Goal: Navigation & Orientation: Find specific page/section

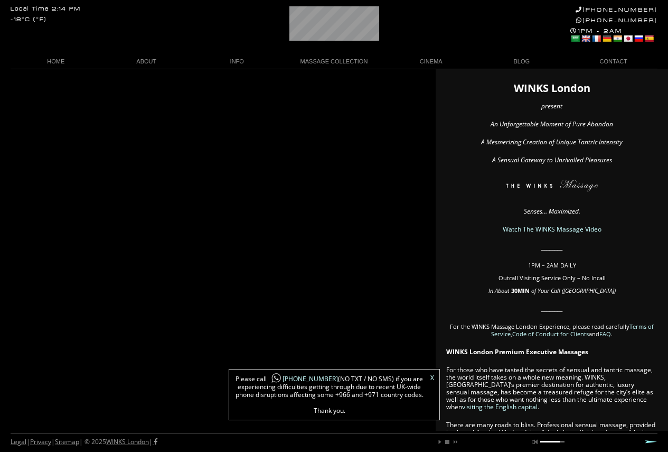
click at [433, 375] on link "X" at bounding box center [432, 377] width 4 height 6
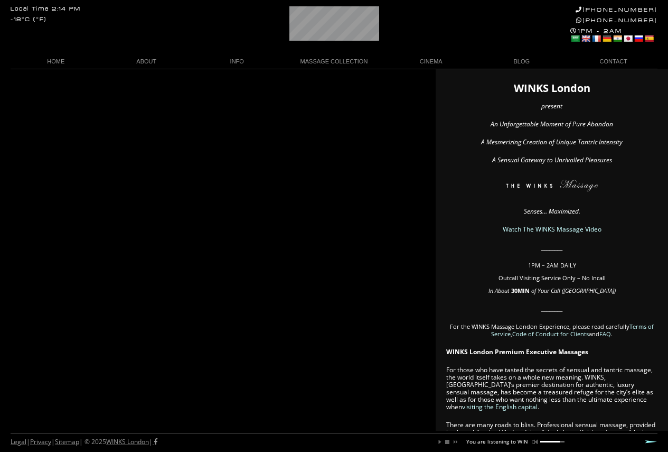
scroll to position [0, 62]
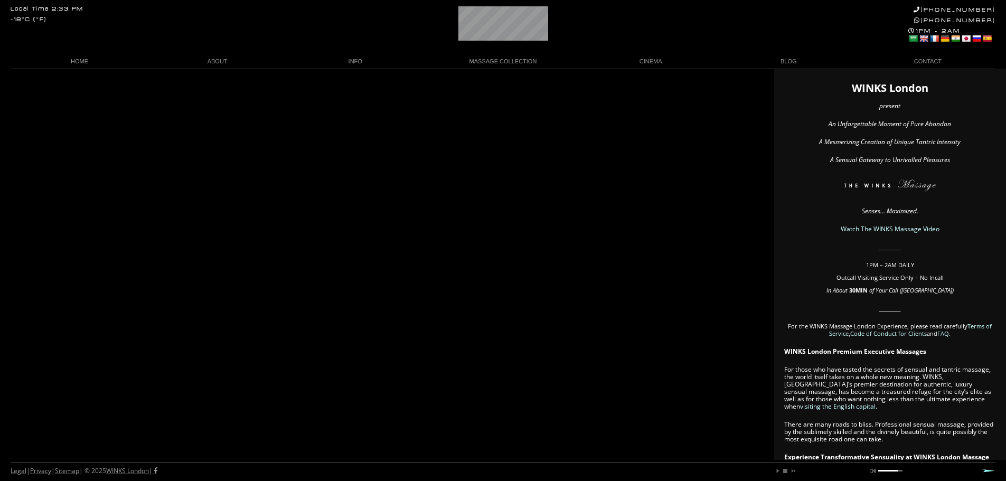
scroll to position [0, 58]
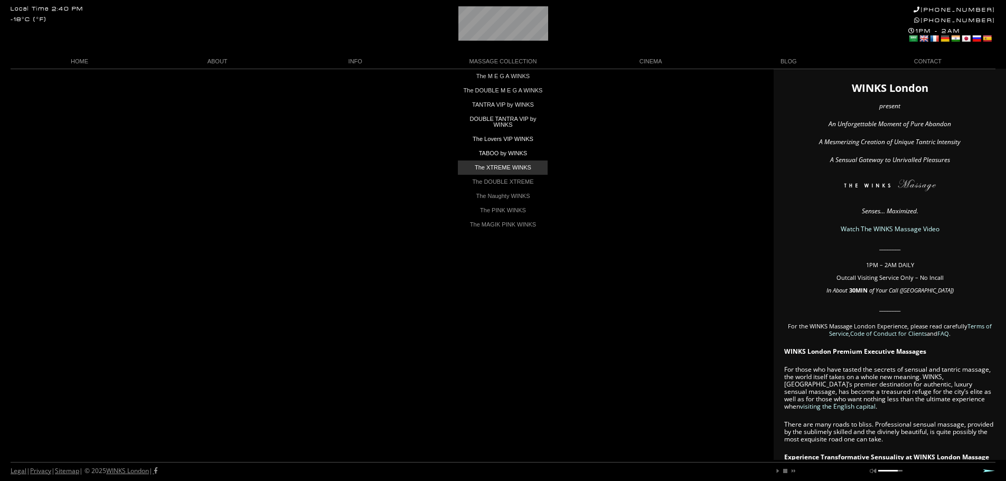
click at [494, 172] on link "The XTREME WINKS" at bounding box center [503, 168] width 90 height 14
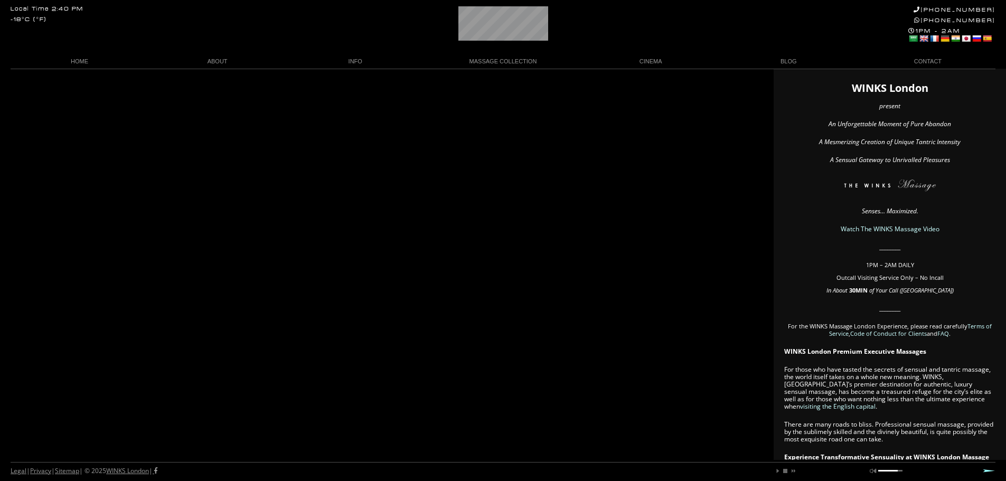
scroll to position [0, 29]
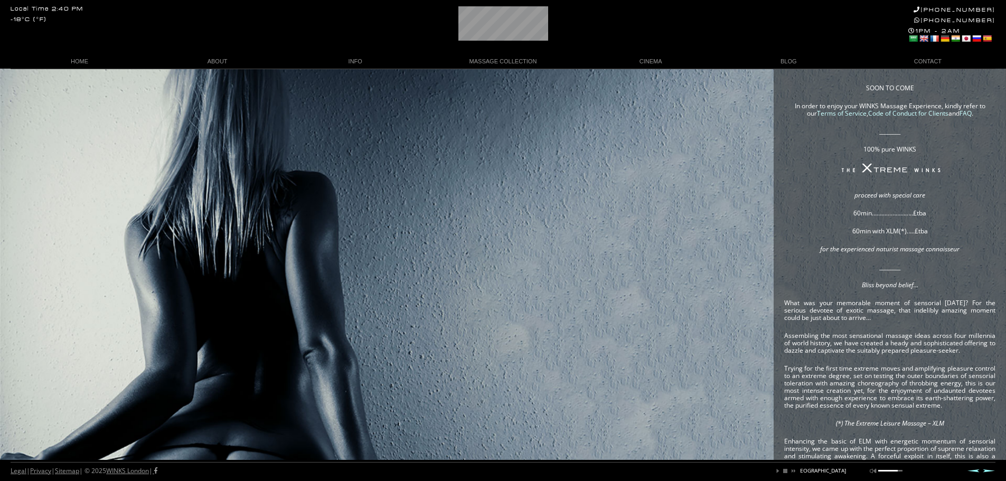
click at [399, 92] on div "SOON TO COME In order to enjoy your WINKS Massage Experience, kindly refer to o…" at bounding box center [503, 459] width 1006 height 780
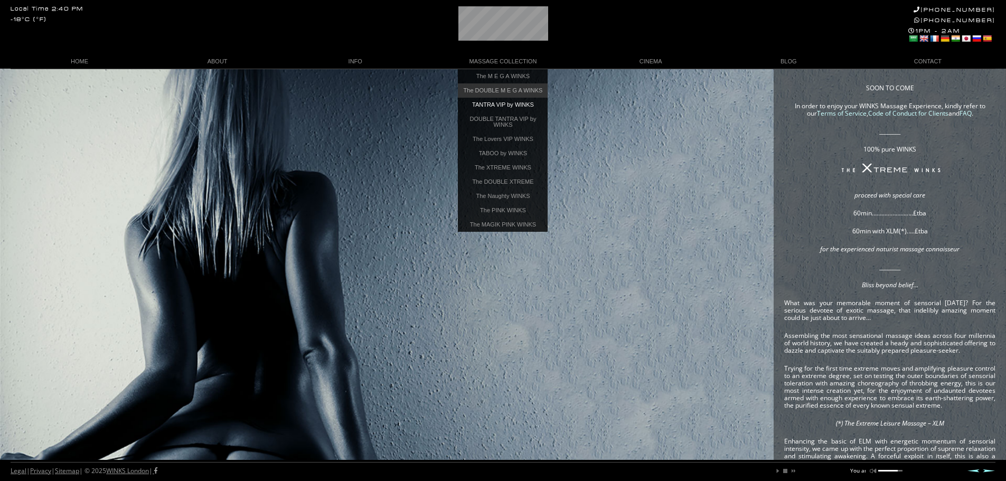
click at [518, 96] on link "The DOUBLE M E G A WINKS" at bounding box center [503, 90] width 90 height 14
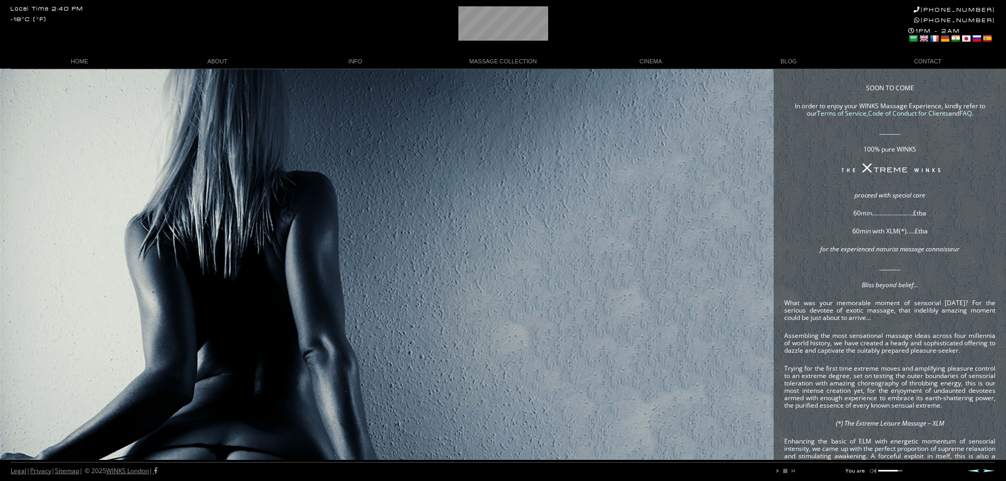
scroll to position [0, 22]
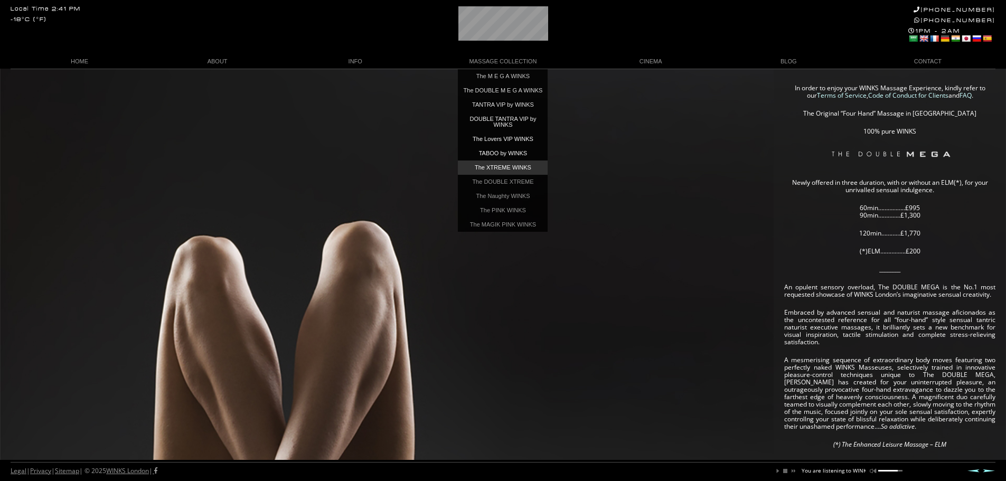
click at [499, 170] on link "The XTREME WINKS" at bounding box center [503, 168] width 90 height 14
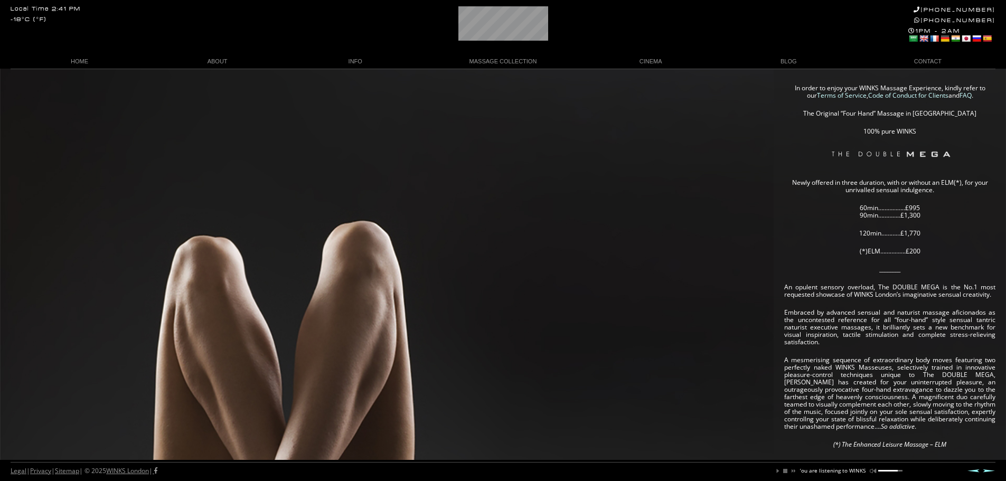
scroll to position [0, 69]
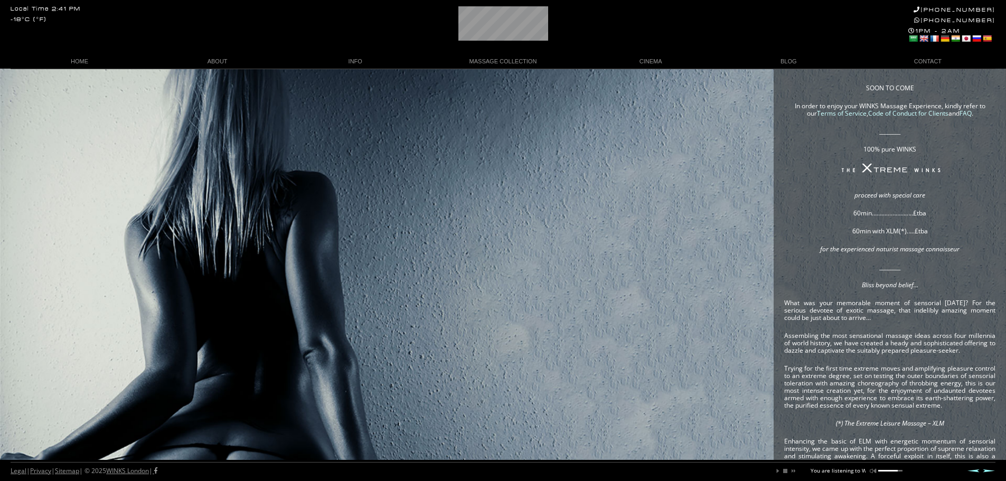
scroll to position [0, 57]
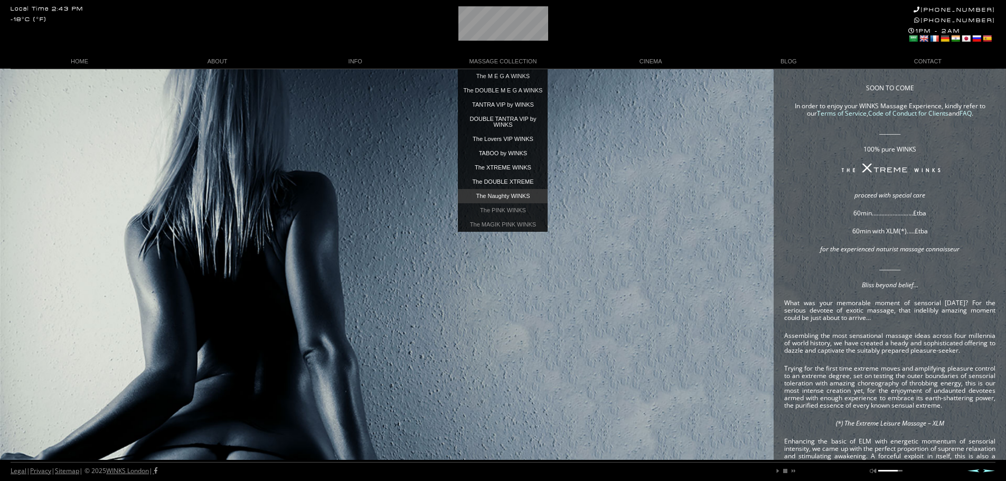
click at [502, 201] on link "The Naughty WINKS" at bounding box center [503, 196] width 90 height 14
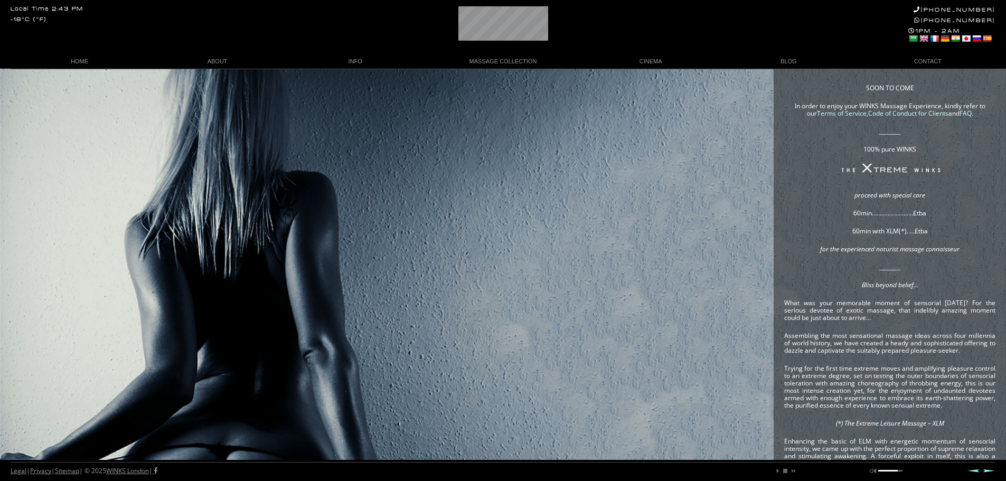
scroll to position [0, 16]
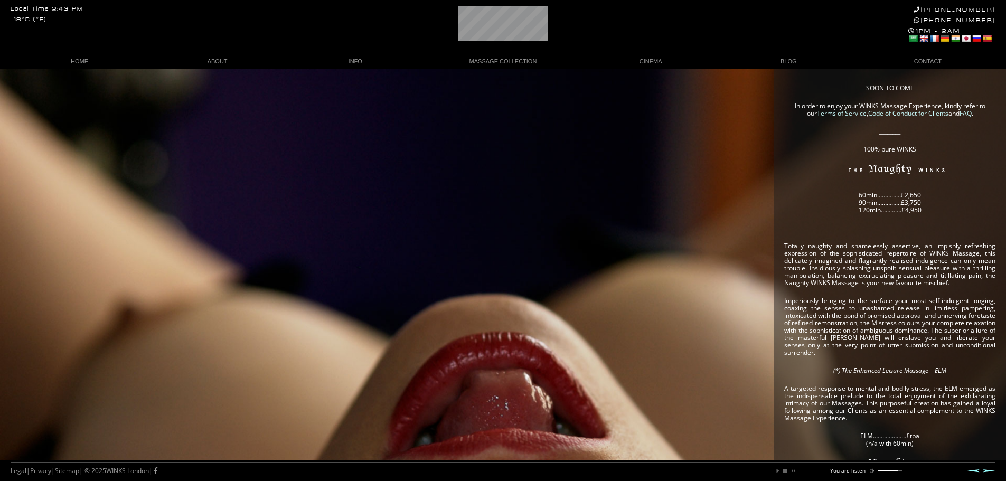
scroll to position [0, 37]
